Goal: Navigation & Orientation: Find specific page/section

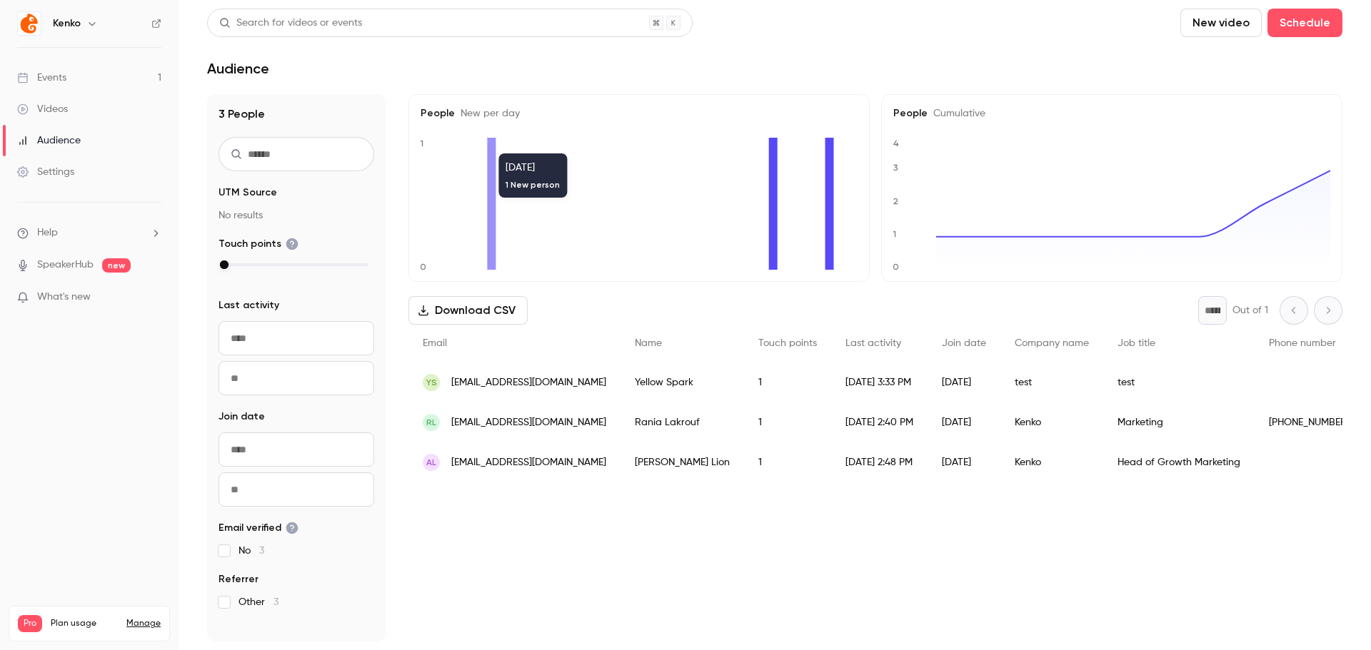
click at [343, 95] on div "3 People UTM Source No results Touch points Last activity Navigate forward to i…" at bounding box center [296, 368] width 178 height 548
click at [76, 83] on link "Events 1" at bounding box center [89, 77] width 178 height 31
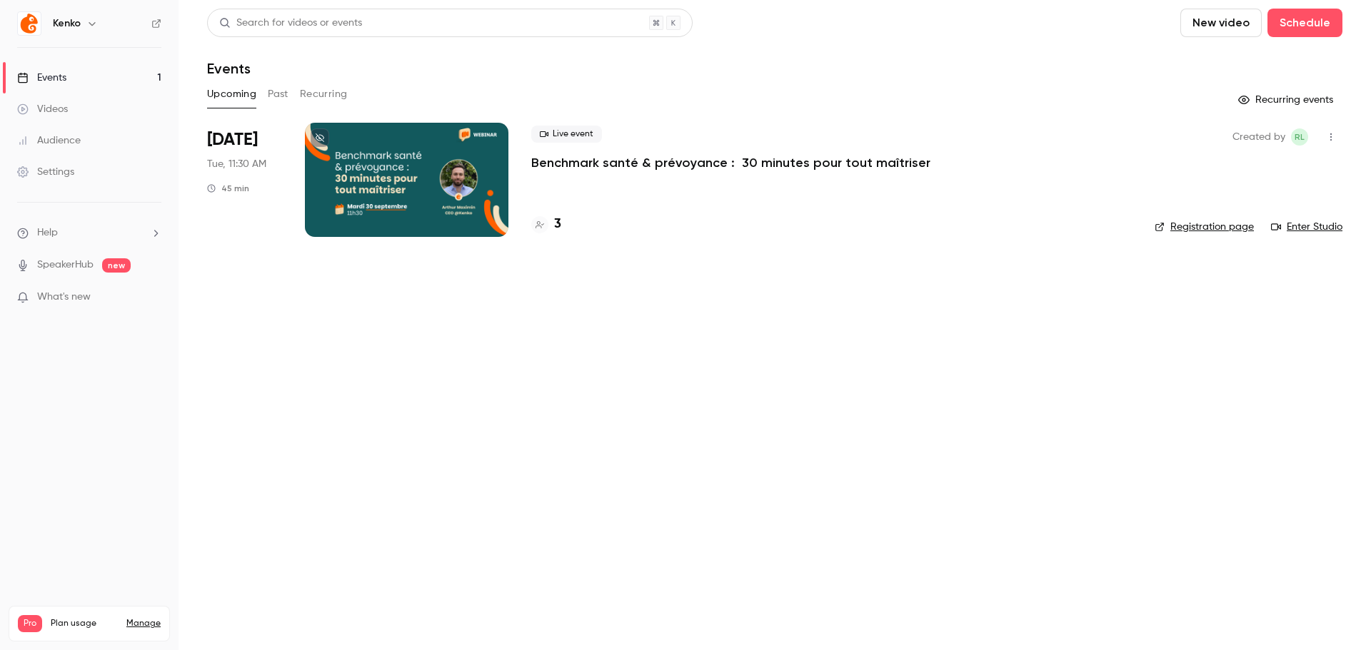
click at [1225, 221] on link "Registration page" at bounding box center [1203, 227] width 99 height 14
click at [1190, 222] on link "Registration page" at bounding box center [1203, 227] width 99 height 14
